Goal: Navigation & Orientation: Find specific page/section

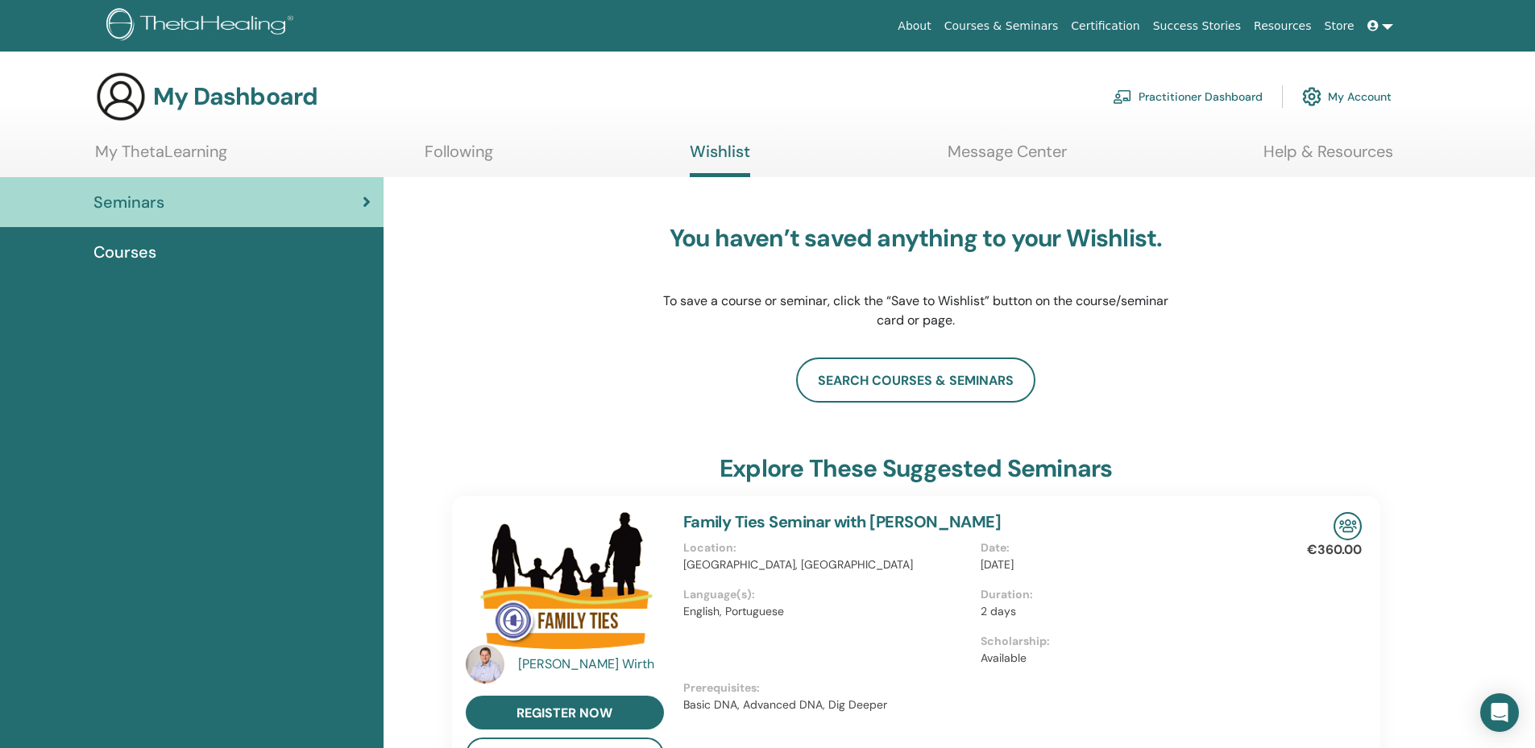
click at [1389, 24] on link at bounding box center [1380, 26] width 39 height 30
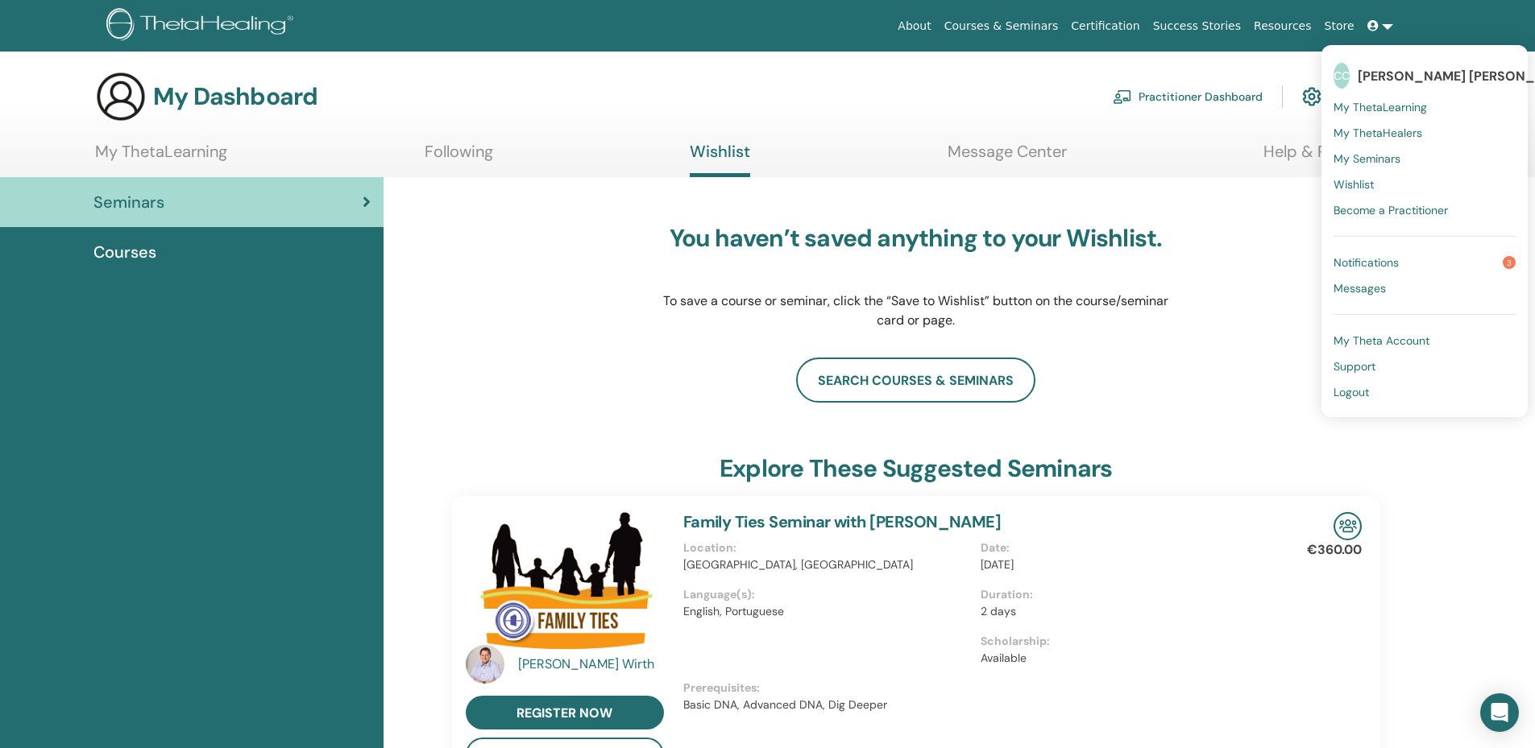
click at [1387, 258] on span "Notifications" at bounding box center [1365, 262] width 65 height 15
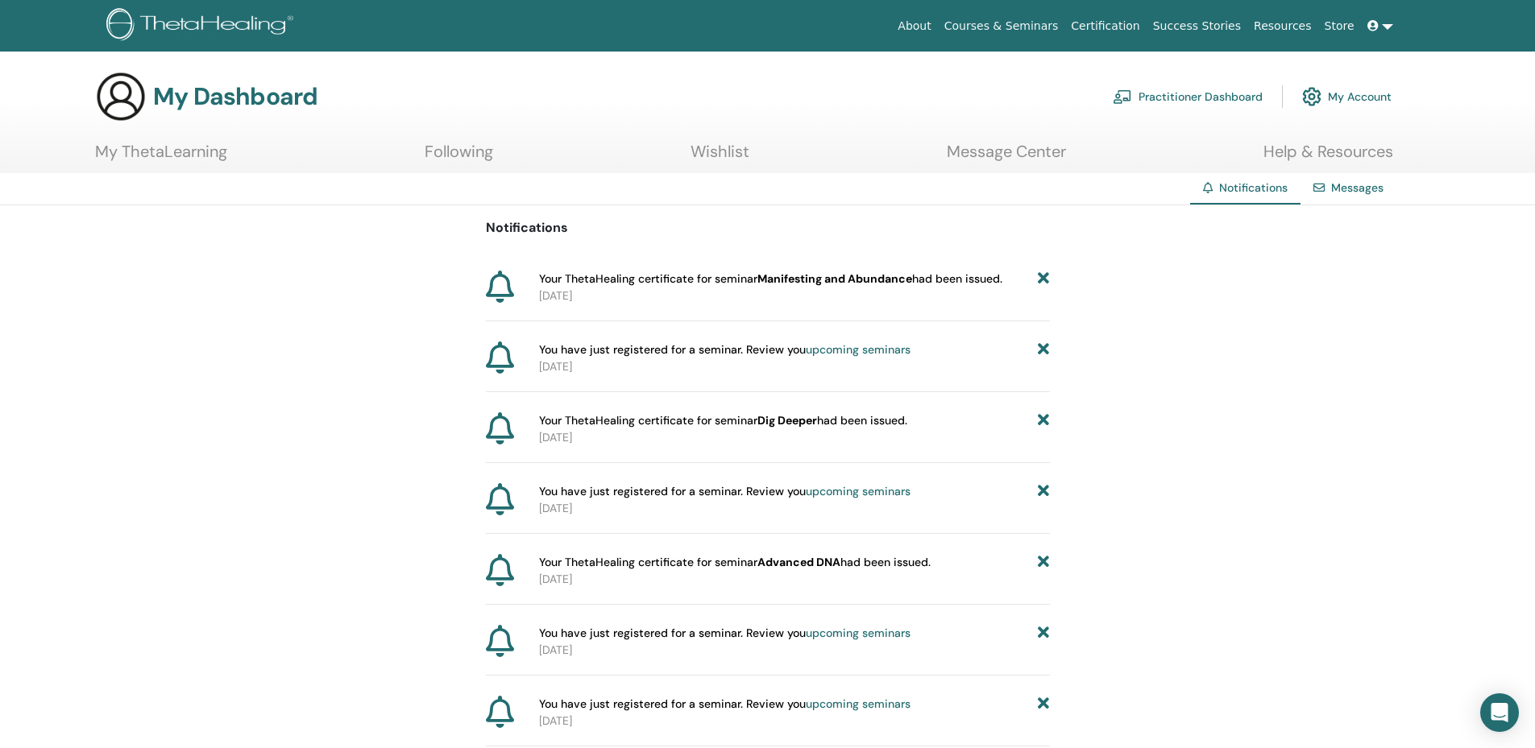
click at [182, 152] on link "My ThetaLearning" at bounding box center [161, 157] width 132 height 31
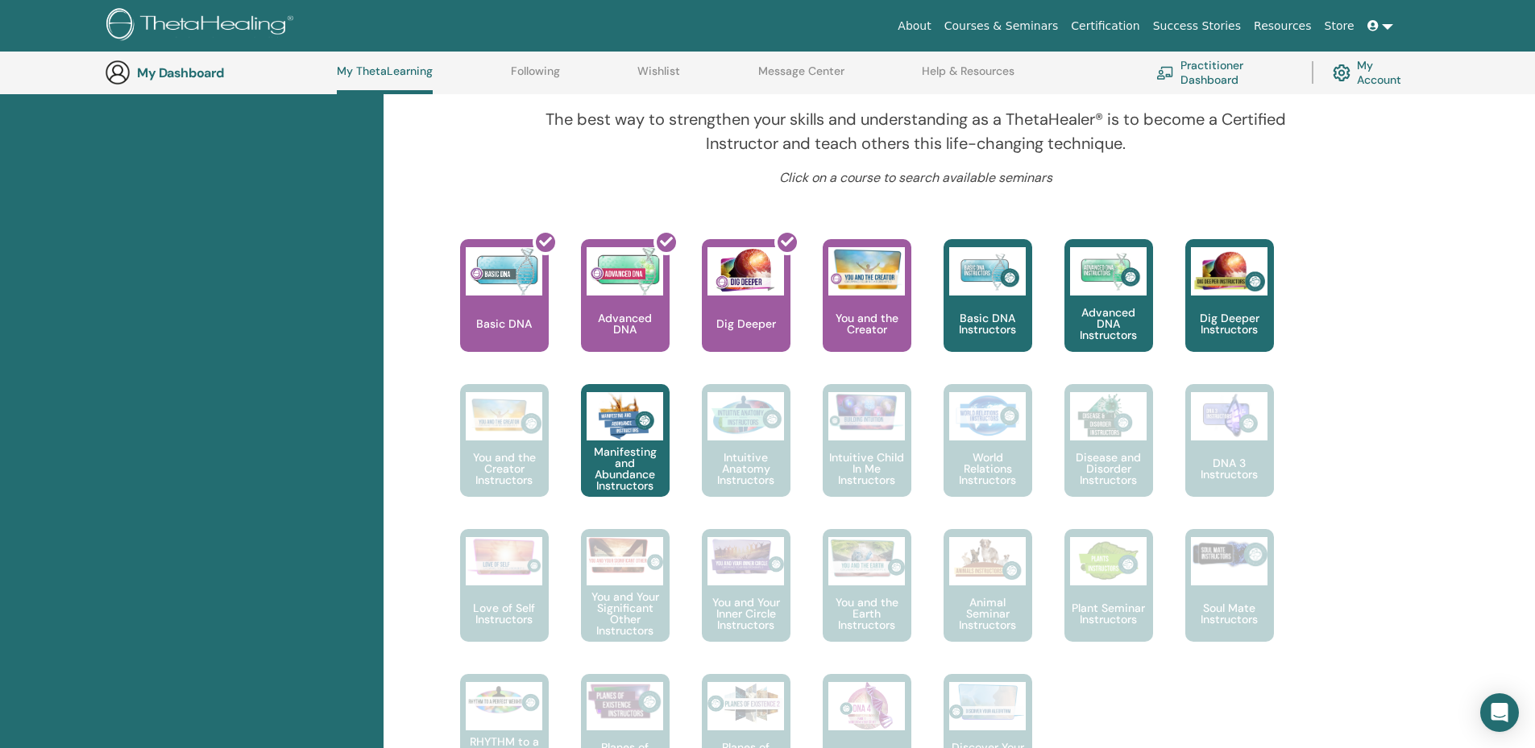
scroll to position [445, 0]
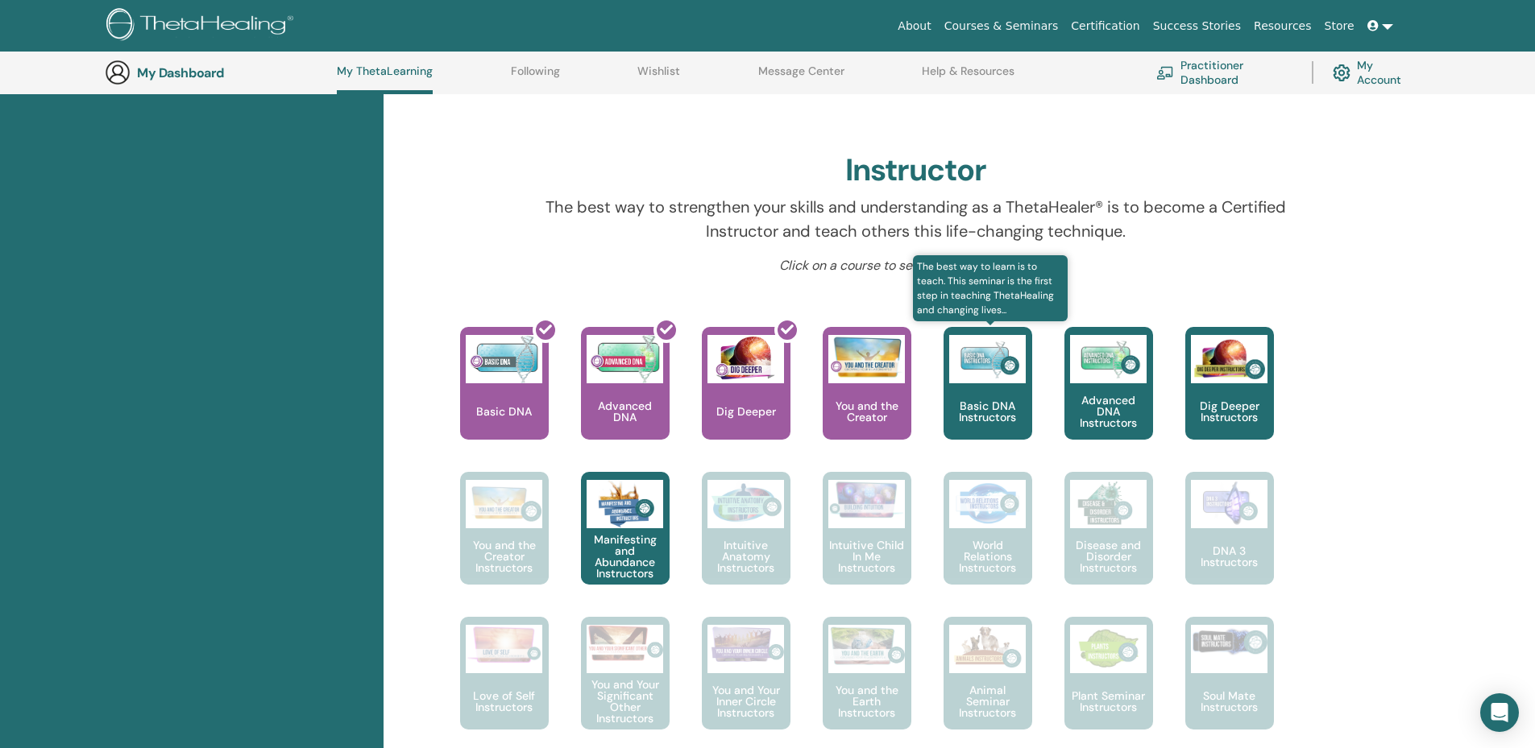
click at [998, 413] on p "Basic DNA Instructors" at bounding box center [987, 411] width 89 height 23
